Goal: Transaction & Acquisition: Purchase product/service

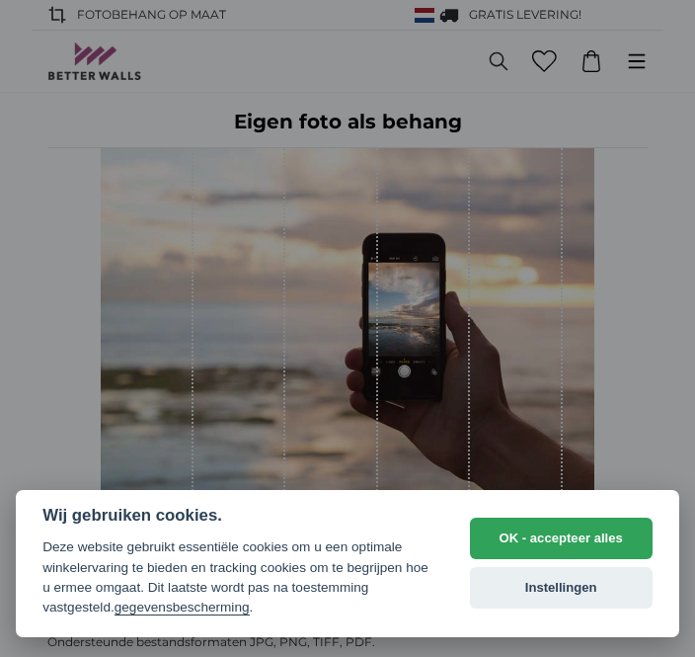
click at [621, 544] on button "OK - accepteer alles" at bounding box center [561, 537] width 183 height 41
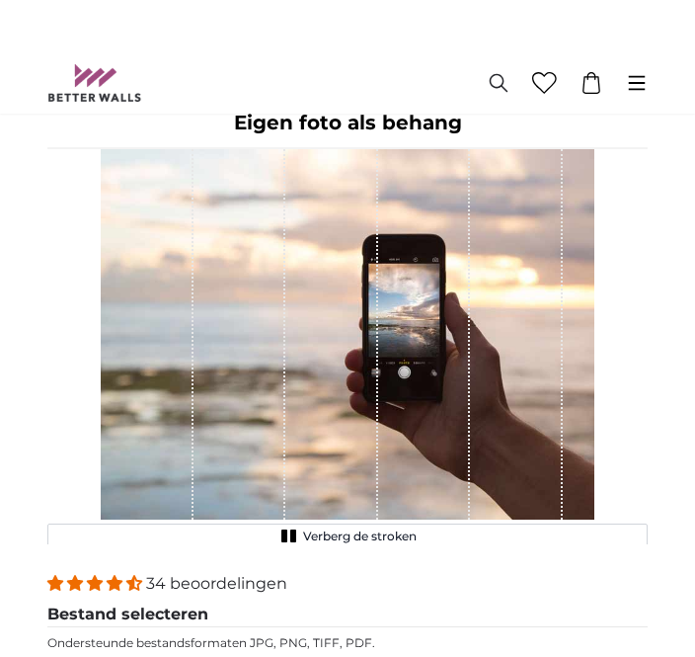
scroll to position [76, 0]
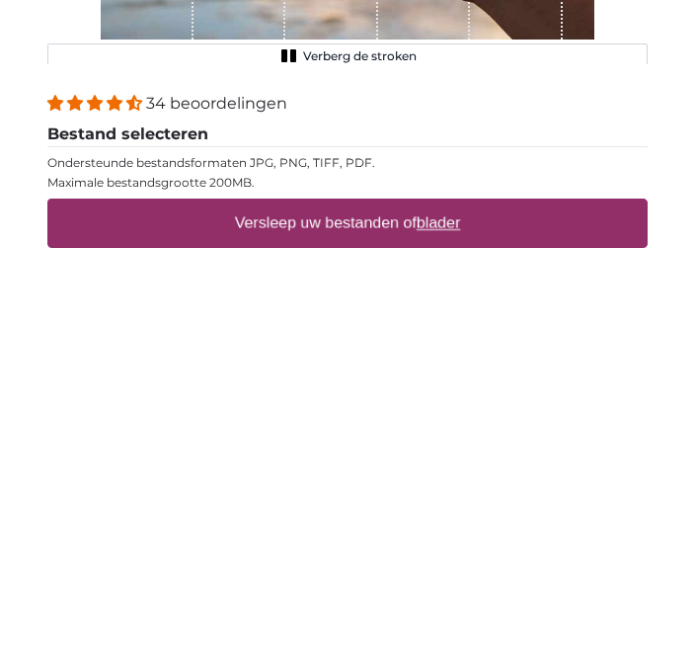
click at [469, 606] on label "Versleep uw bestanden of blader" at bounding box center [348, 625] width 242 height 39
click at [470, 601] on input "Versleep uw bestanden of blader" at bounding box center [347, 604] width 600 height 6
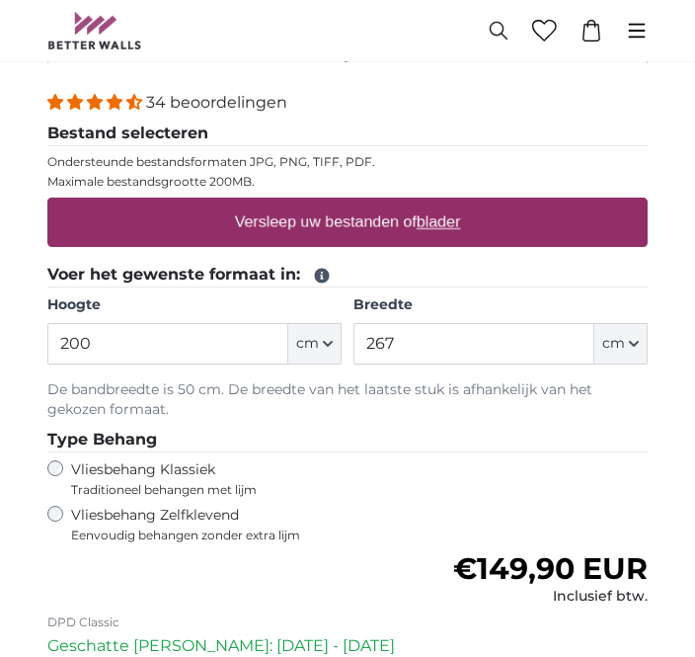
scroll to position [479, 0]
type input "**********"
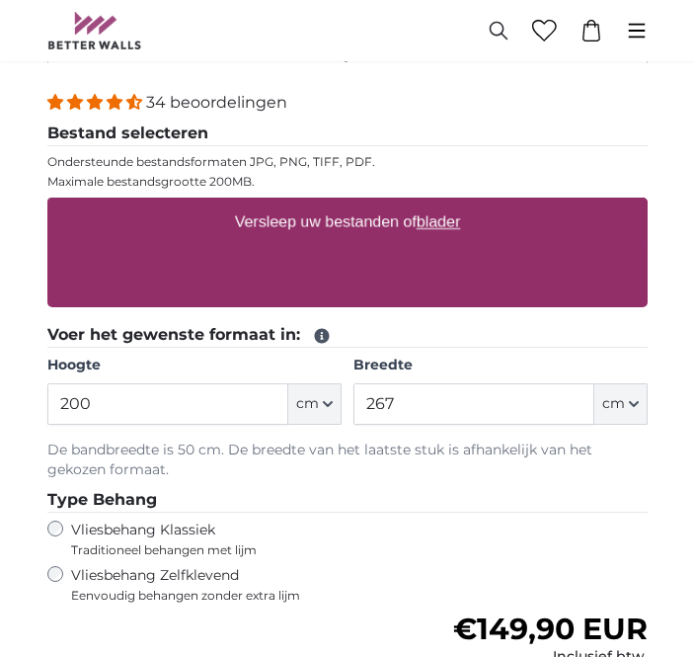
scroll to position [480, 0]
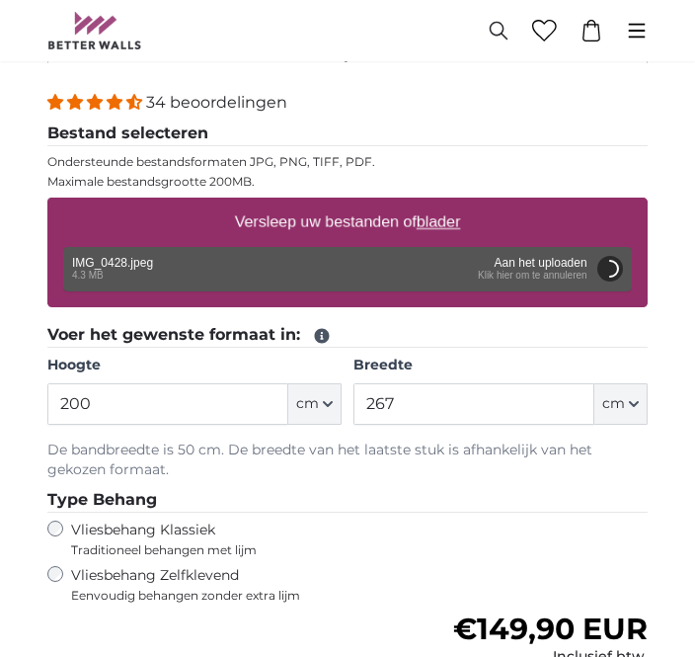
click at [326, 399] on icon "button" at bounding box center [328, 404] width 10 height 10
type input "150"
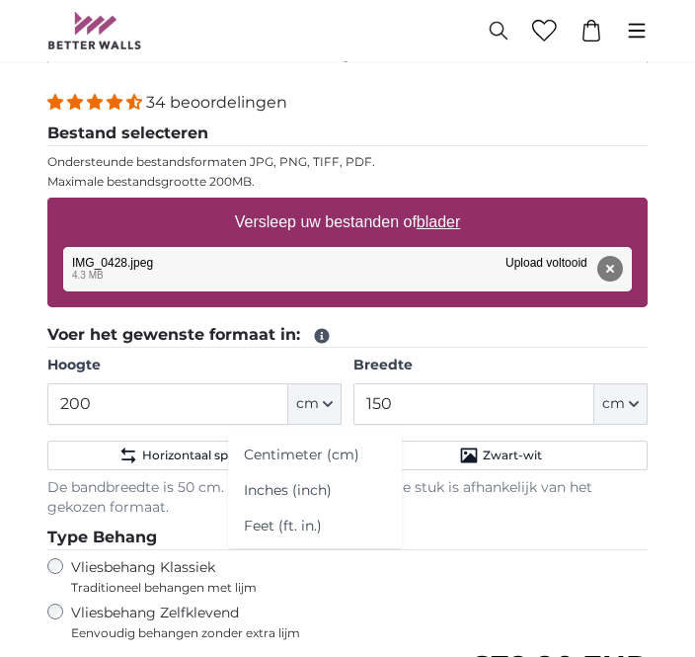
click at [332, 392] on button "cm" at bounding box center [314, 403] width 53 height 41
click at [332, 402] on icon "button" at bounding box center [328, 404] width 8 height 4
click at [313, 410] on span "cm" at bounding box center [307, 404] width 23 height 20
click at [334, 405] on button "cm" at bounding box center [314, 403] width 53 height 41
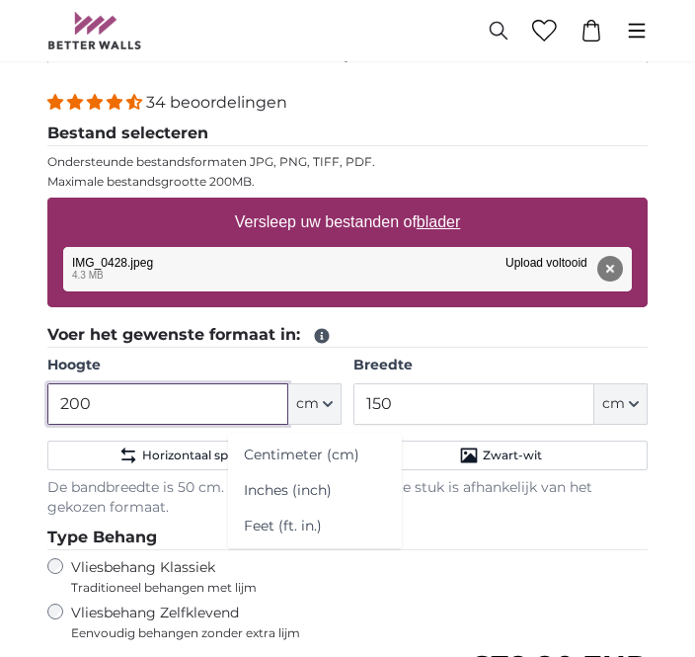
click at [89, 396] on input "200" at bounding box center [167, 403] width 241 height 41
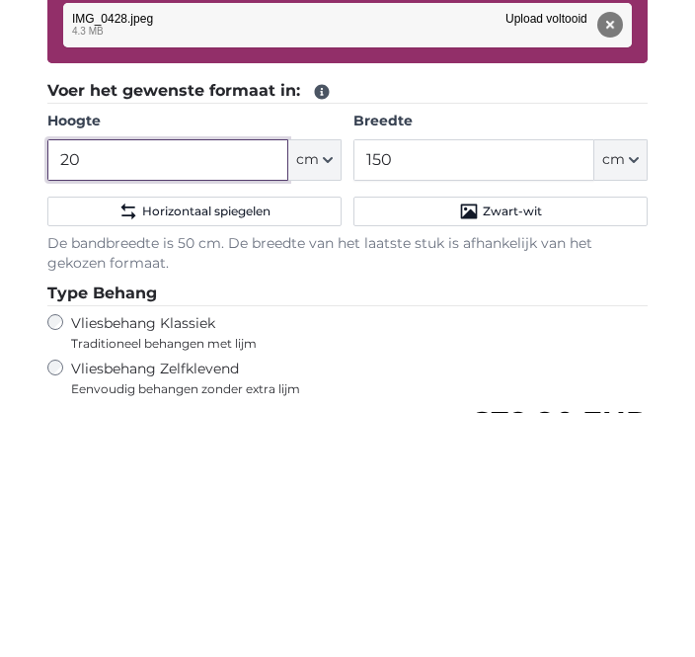
type input "2"
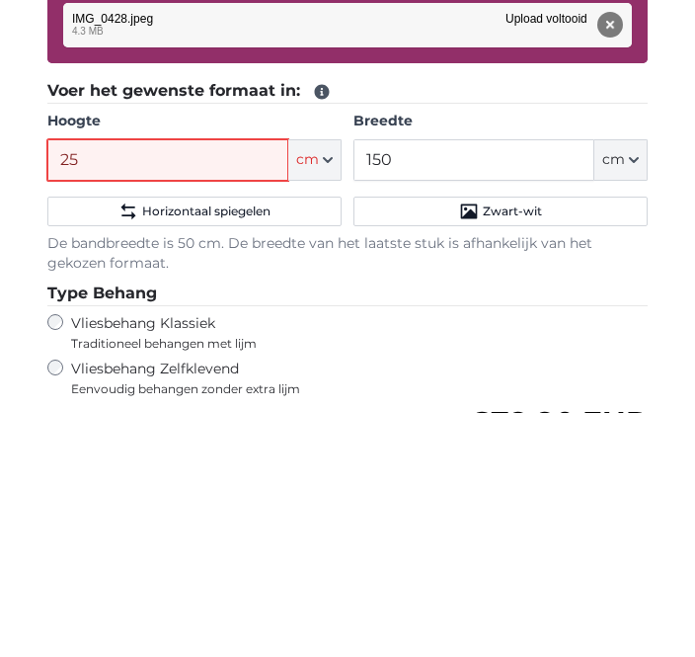
type input "250"
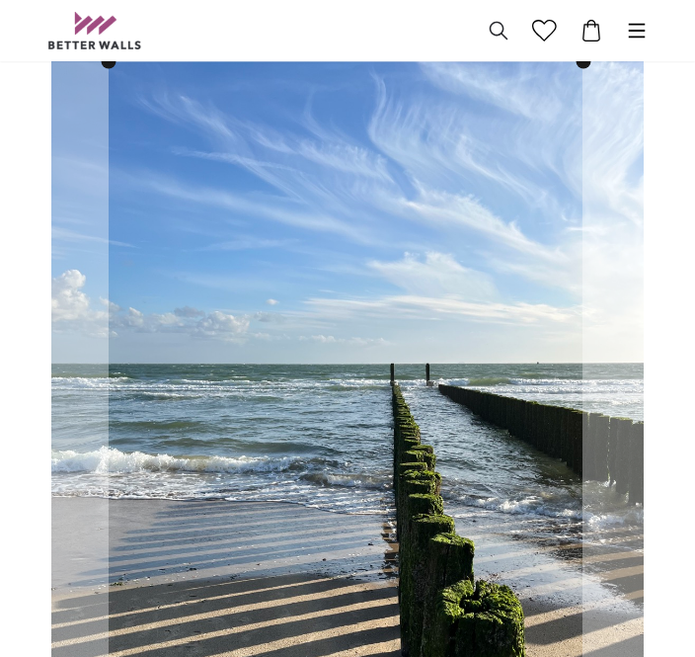
scroll to position [84, 0]
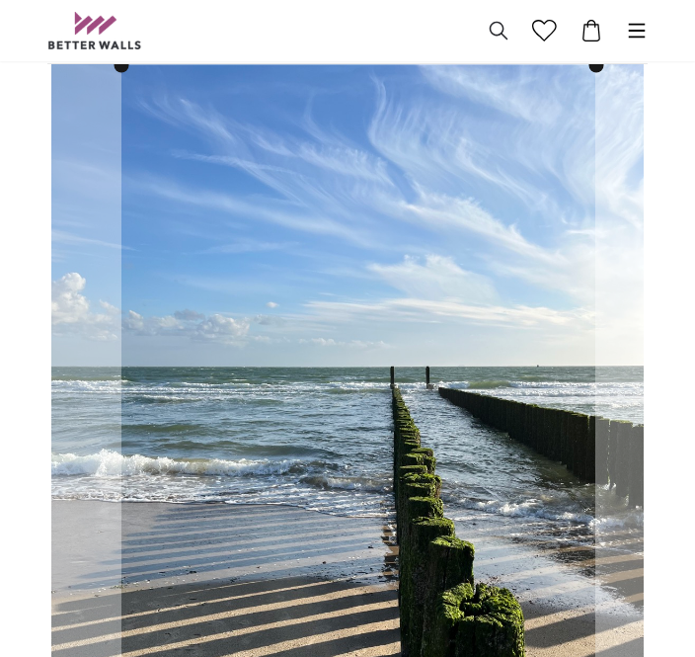
click at [559, 174] on cropper-handle at bounding box center [358, 460] width 474 height 790
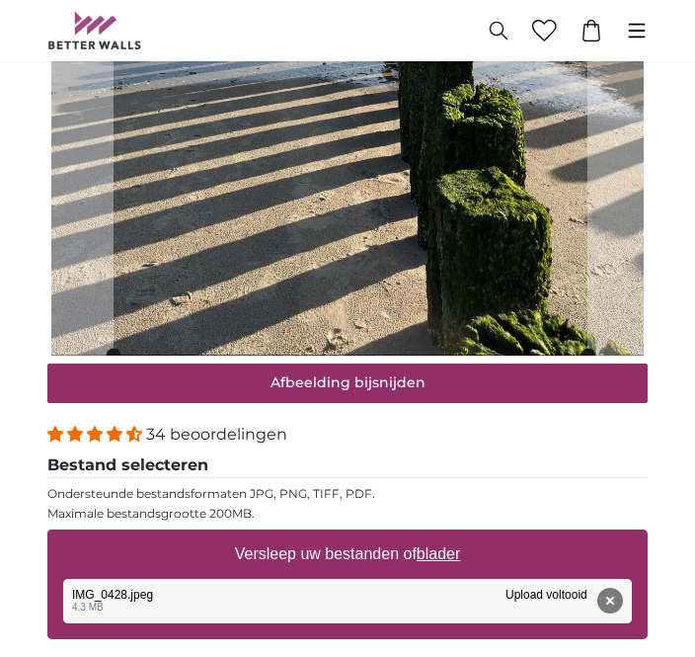
type input "250"
click at [511, 390] on button "Afbeelding bijsnijden" at bounding box center [347, 383] width 600 height 39
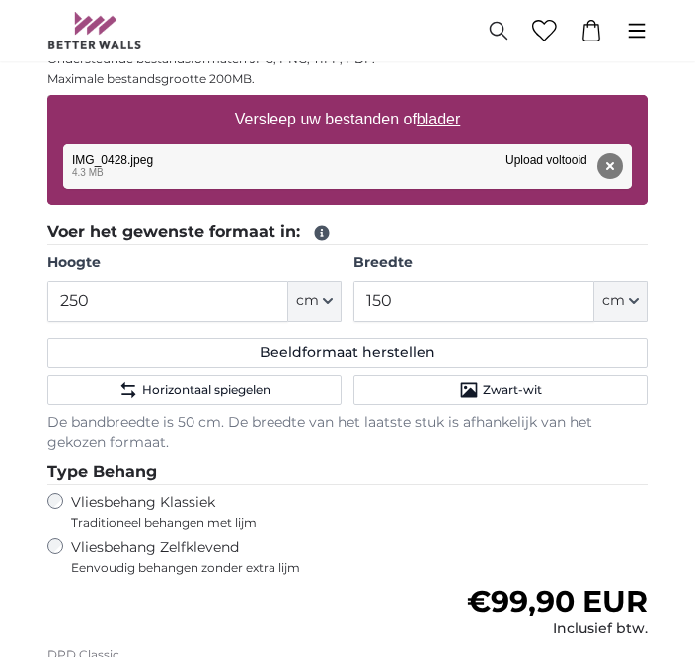
scroll to position [582, 0]
click at [71, 549] on label "Vliesbehang Zelfklevend Eenvoudig behangen zonder extra lijm" at bounding box center [269, 557] width 397 height 38
click at [67, 493] on div "Vliesbehang Klassiek Traditioneel behangen met lijm" at bounding box center [347, 512] width 600 height 38
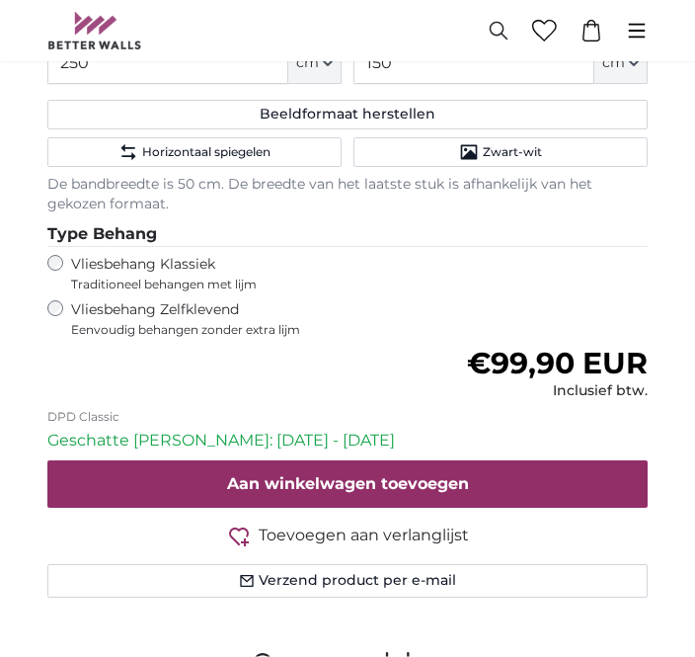
scroll to position [821, 0]
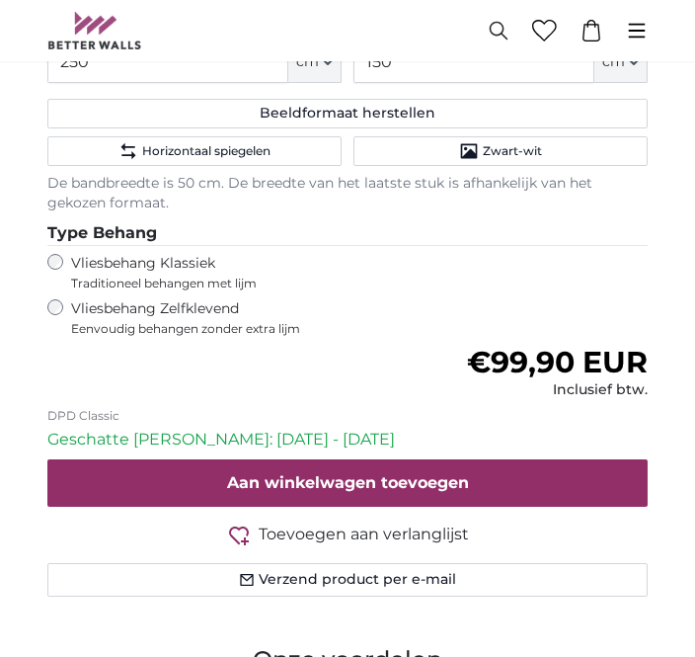
click at [470, 535] on button "Toevoegen aan verlanglijst Op verlanglijst" at bounding box center [347, 534] width 600 height 25
click at [434, 522] on button "Toevoegen aan verlanglijst Op verlanglijst" at bounding box center [347, 534] width 600 height 25
click at [468, 526] on span "Toevoegen aan verlanglijst" at bounding box center [364, 534] width 210 height 24
